Goal: Navigation & Orientation: Find specific page/section

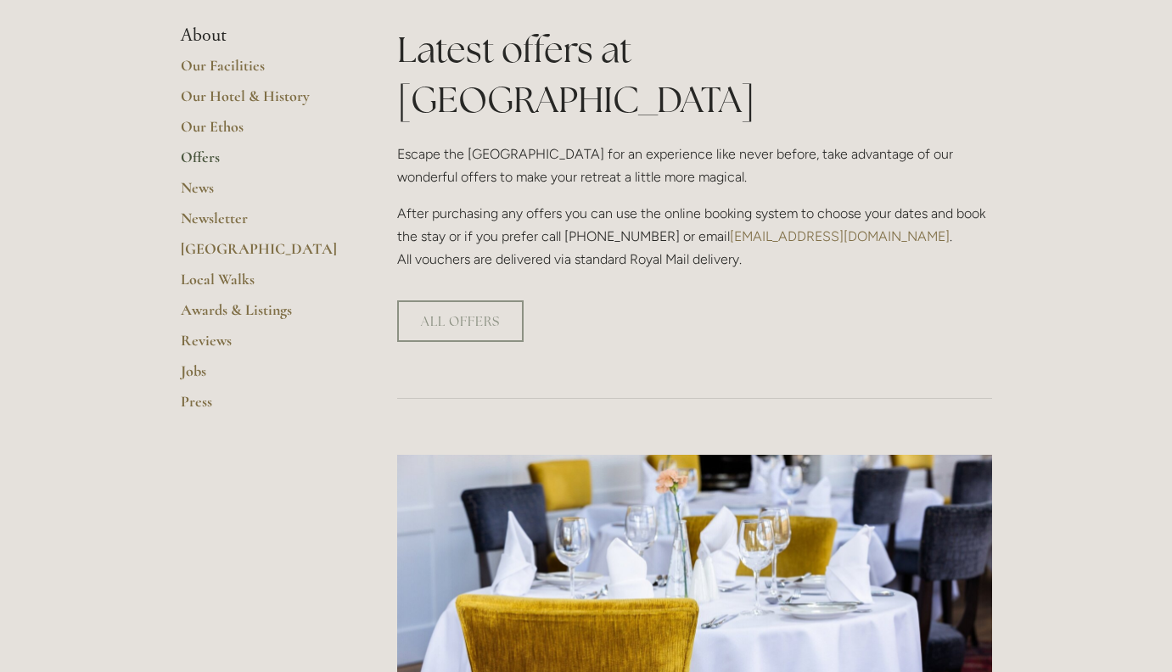
scroll to position [373, 0]
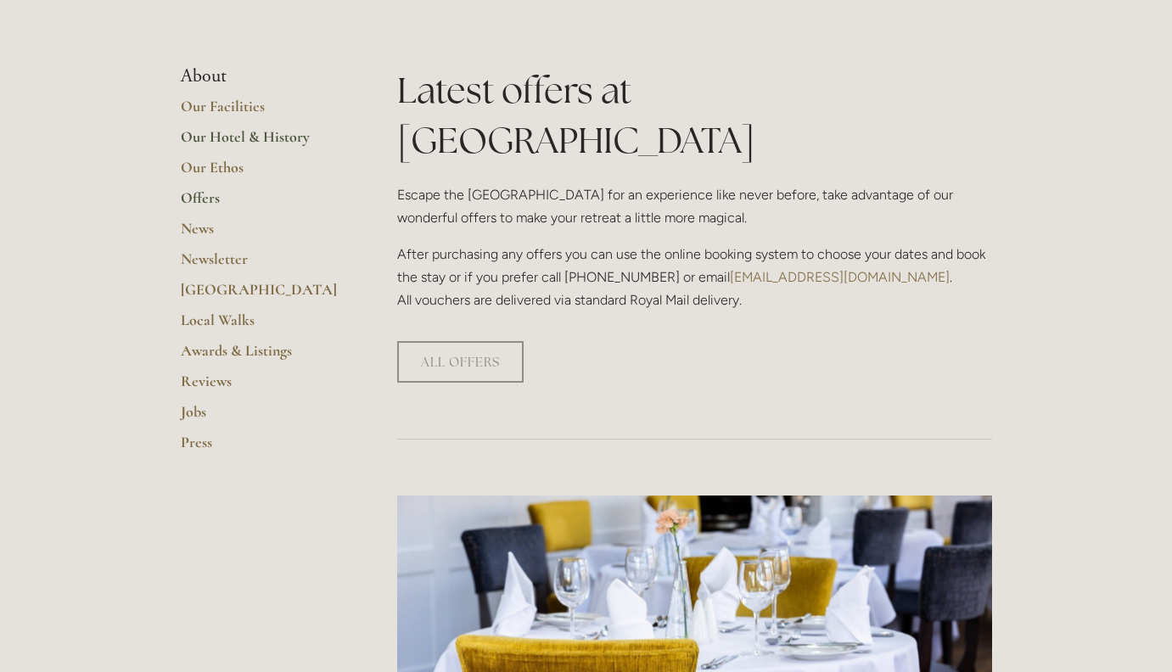
click at [259, 134] on link "Our Hotel & History" at bounding box center [262, 142] width 162 height 31
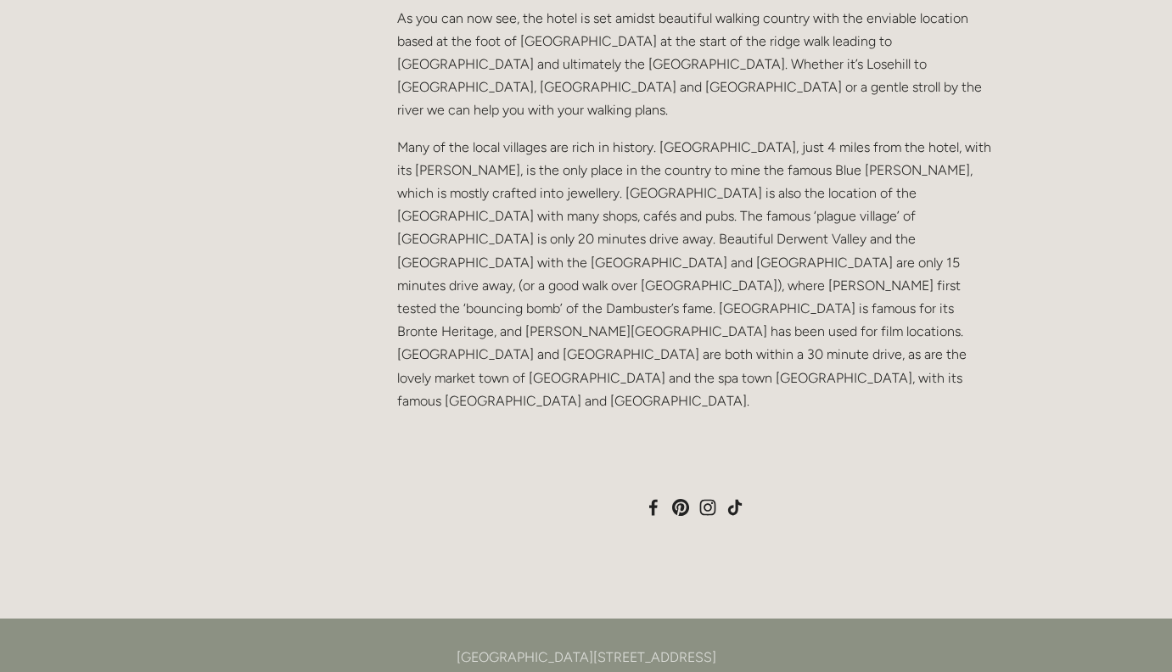
scroll to position [1328, 0]
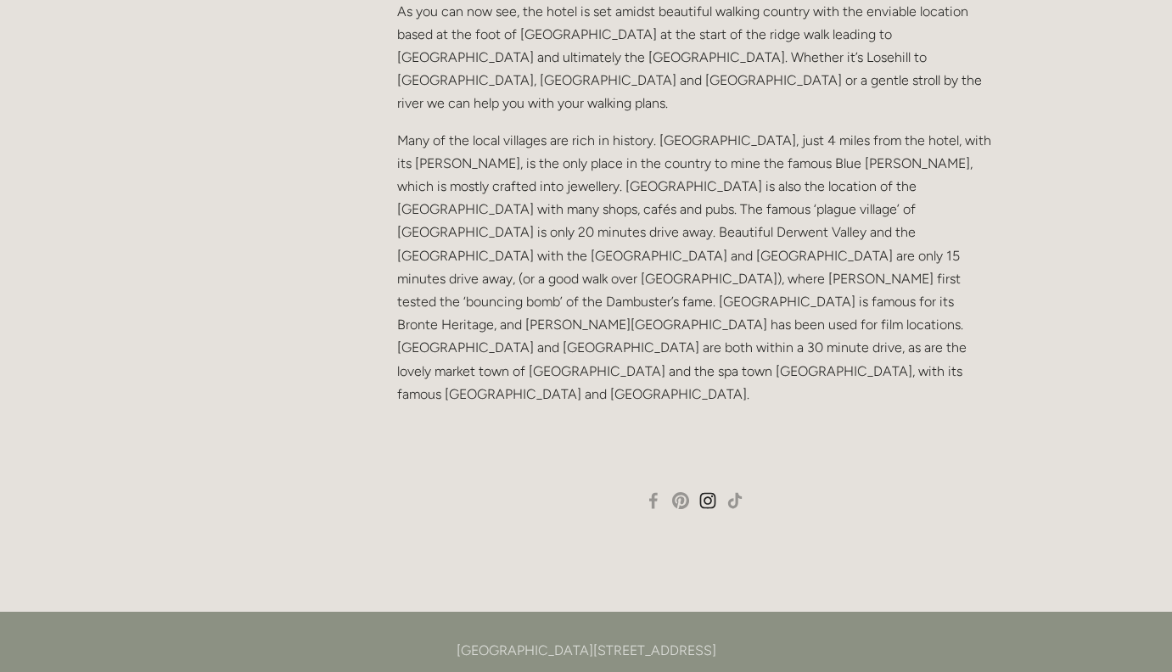
click at [708, 484] on use "Instagram" at bounding box center [708, 501] width 34 height 34
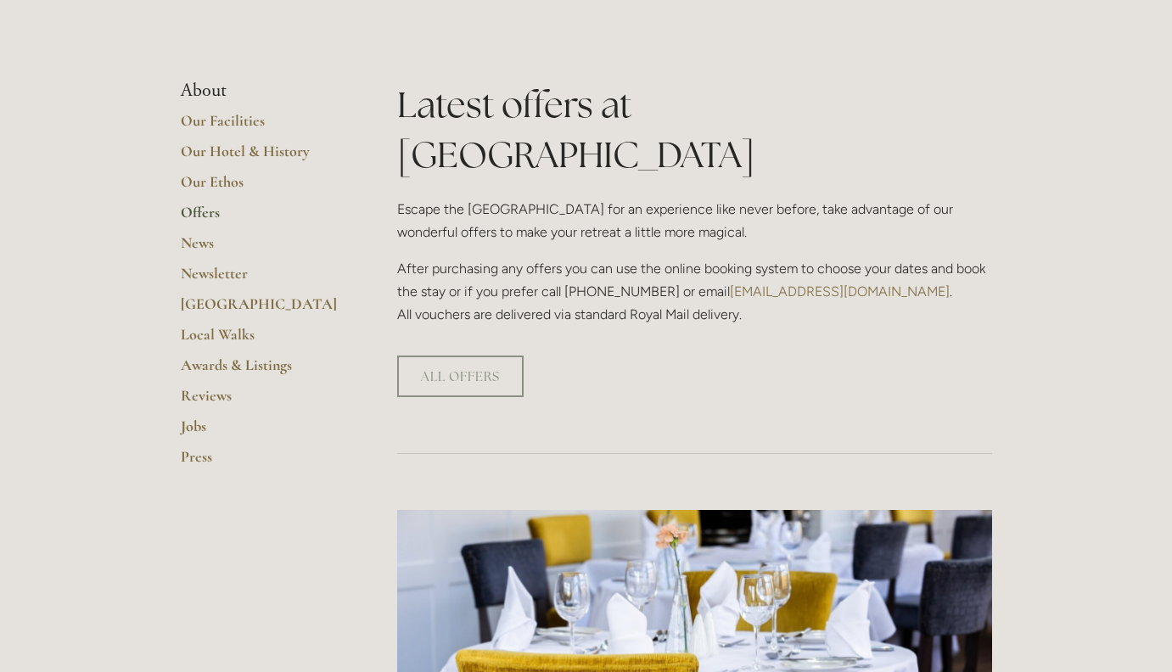
scroll to position [360, 0]
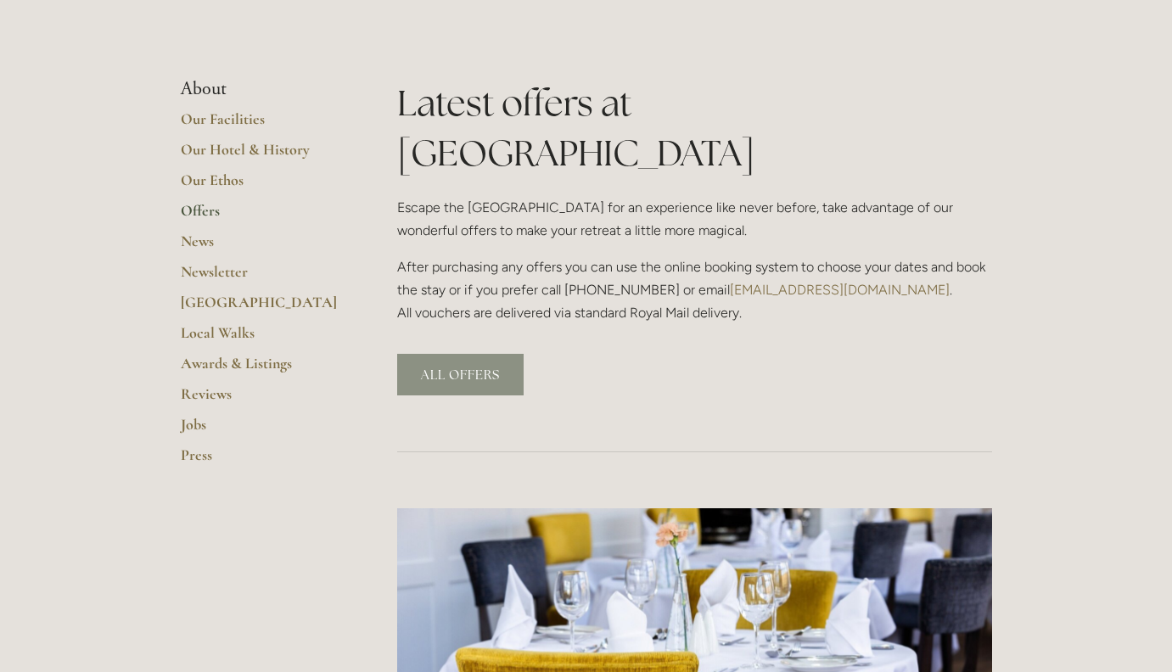
click at [457, 354] on link "ALL OFFERS" at bounding box center [460, 375] width 126 height 42
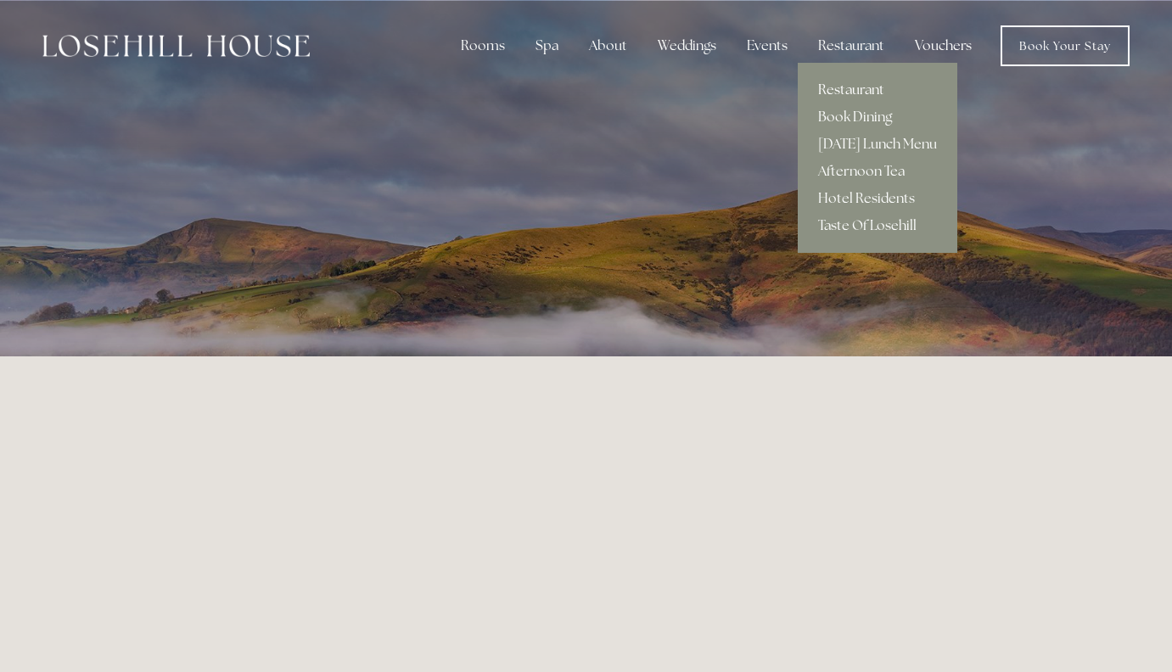
click at [856, 92] on link "Restaurant" at bounding box center [878, 89] width 160 height 27
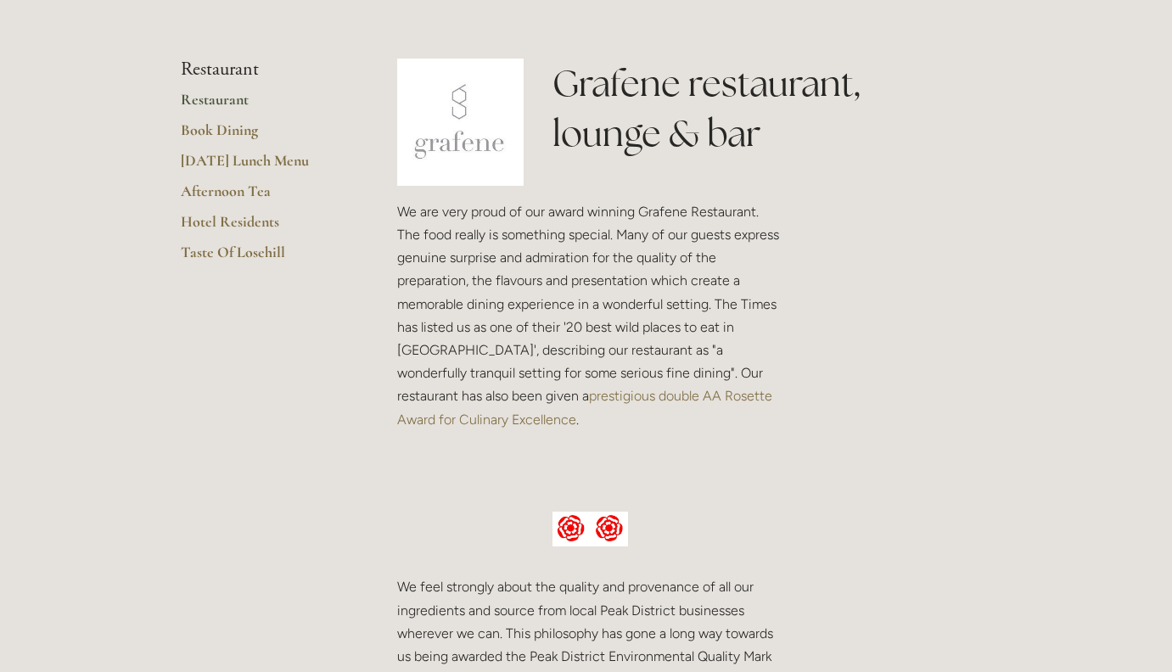
scroll to position [463, 0]
